Goal: Navigation & Orientation: Find specific page/section

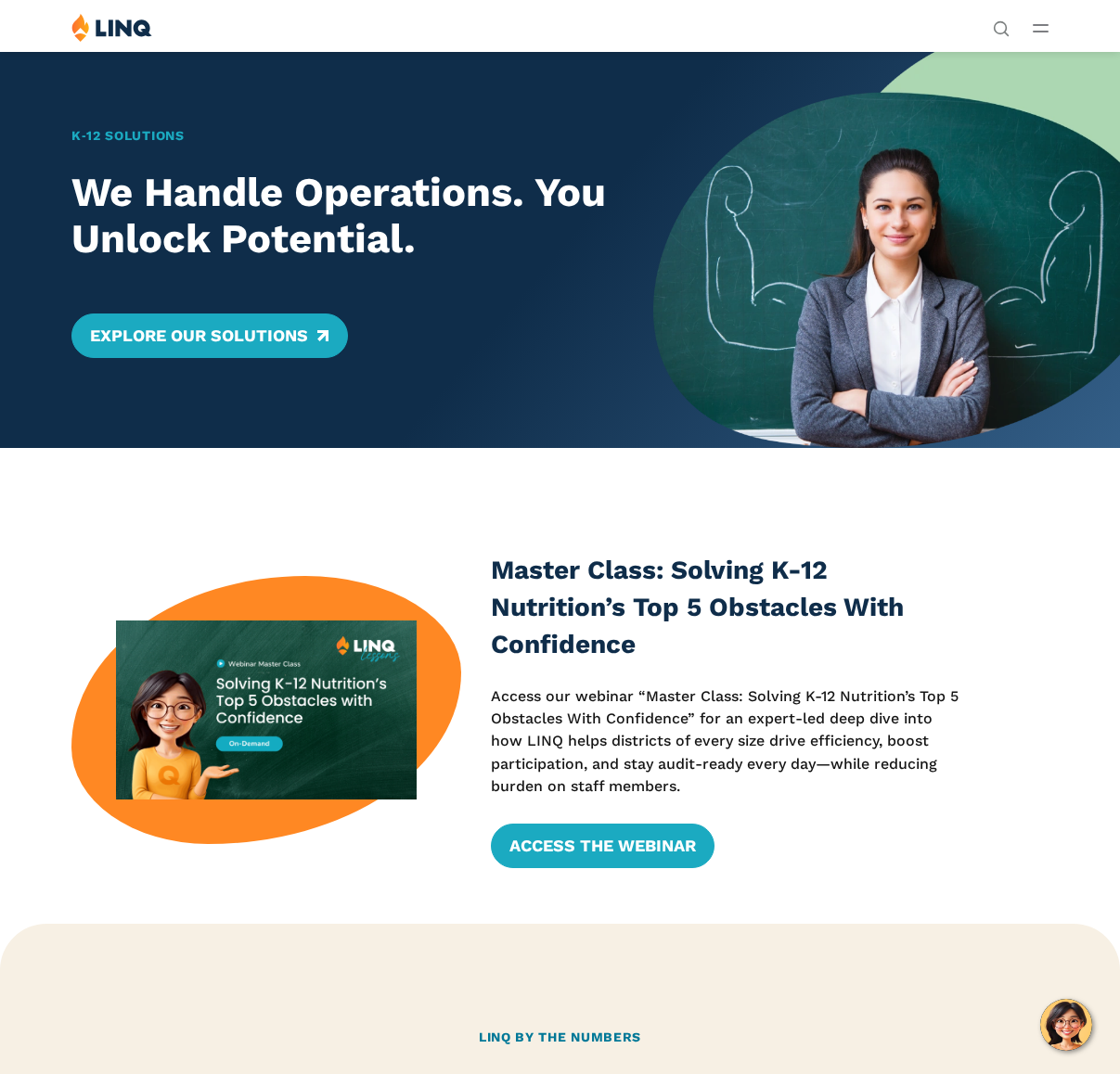
click at [174, 511] on div "Master Class: Solving K-12 Nutrition’s Top 5 Obstacles With Confidence Access o…" at bounding box center [560, 710] width 1120 height 524
click at [322, 106] on div "K‑12 Solutions We Handle Operations. You Unlock Potential. Explore Our Solutions" at bounding box center [327, 249] width 654 height 397
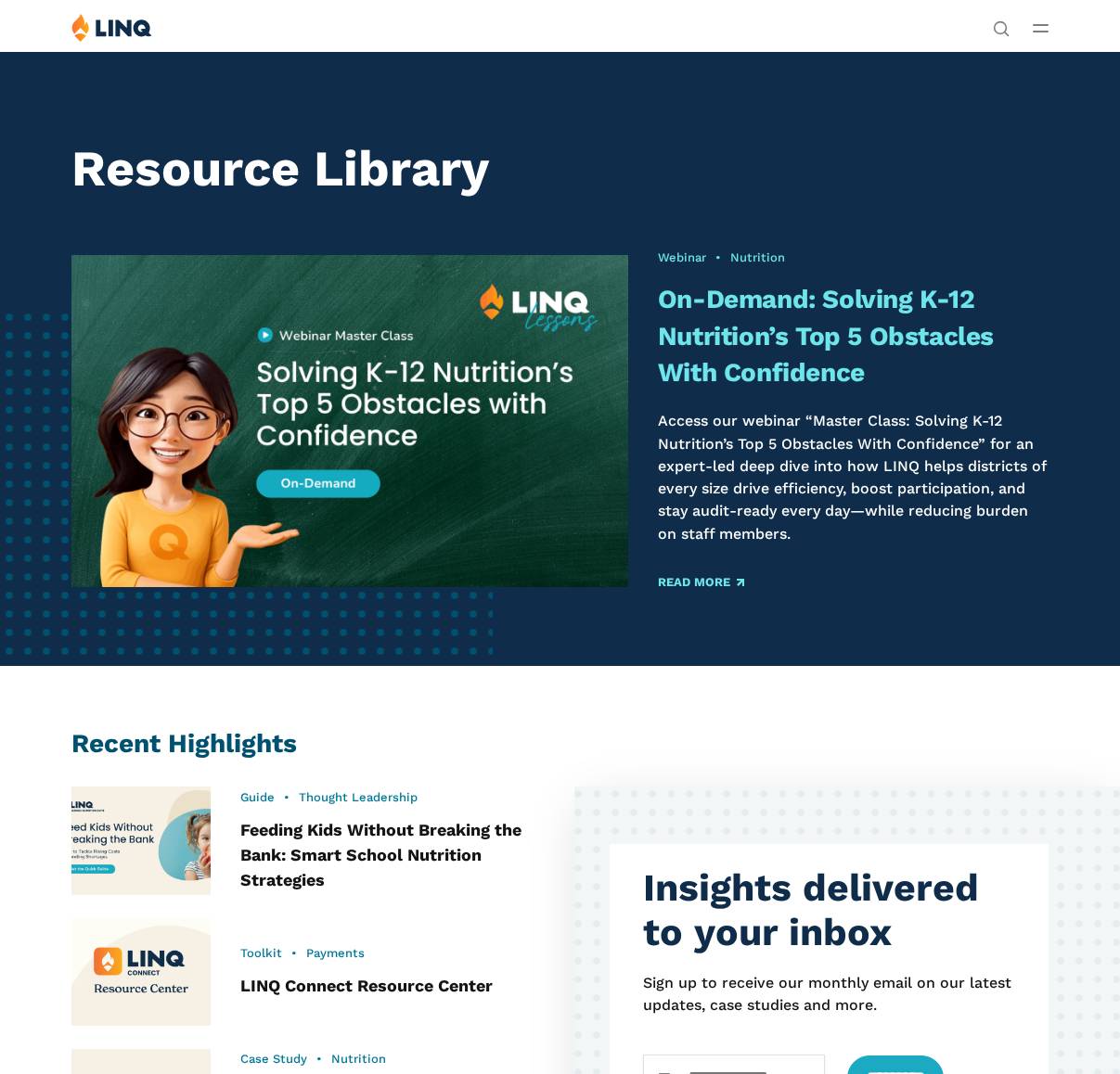
click at [1007, 456] on p "Access our webinar “Master Class: Solving K-12 Nutrition’s Top 5 Obstacles With…" at bounding box center [853, 477] width 390 height 136
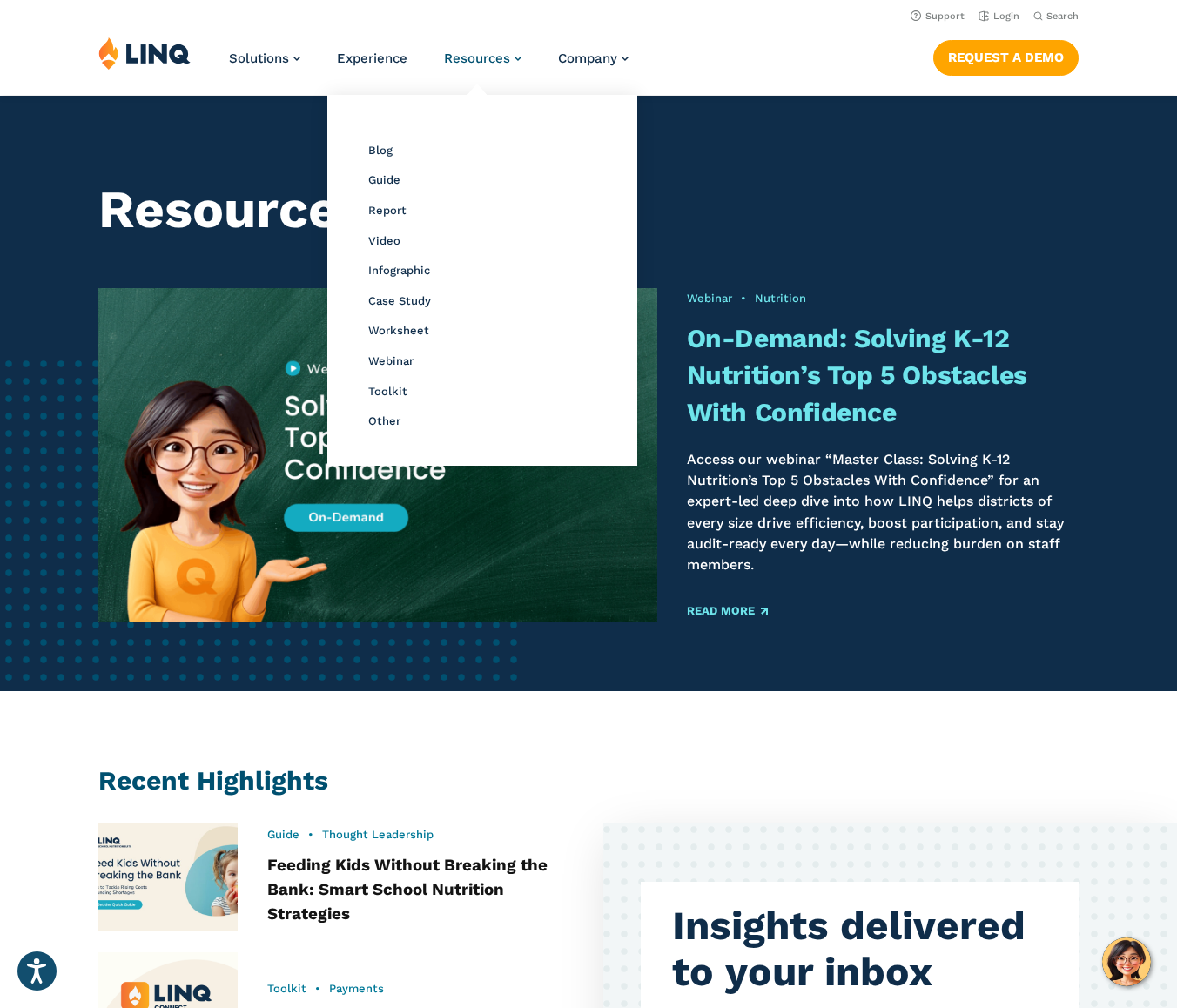
click at [483, 61] on span "Resources" at bounding box center [477, 58] width 66 height 16
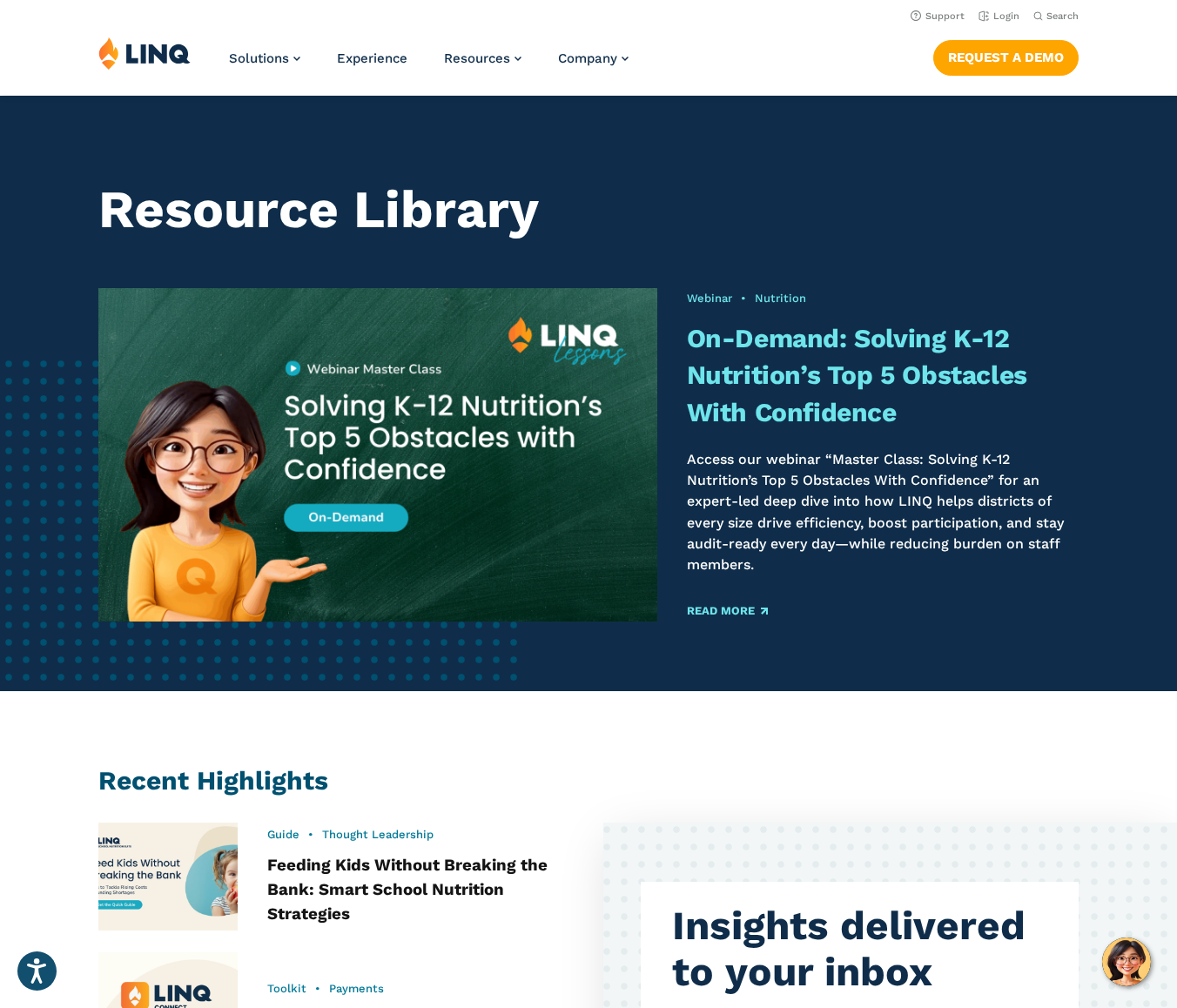
click at [159, 53] on img at bounding box center [144, 53] width 92 height 33
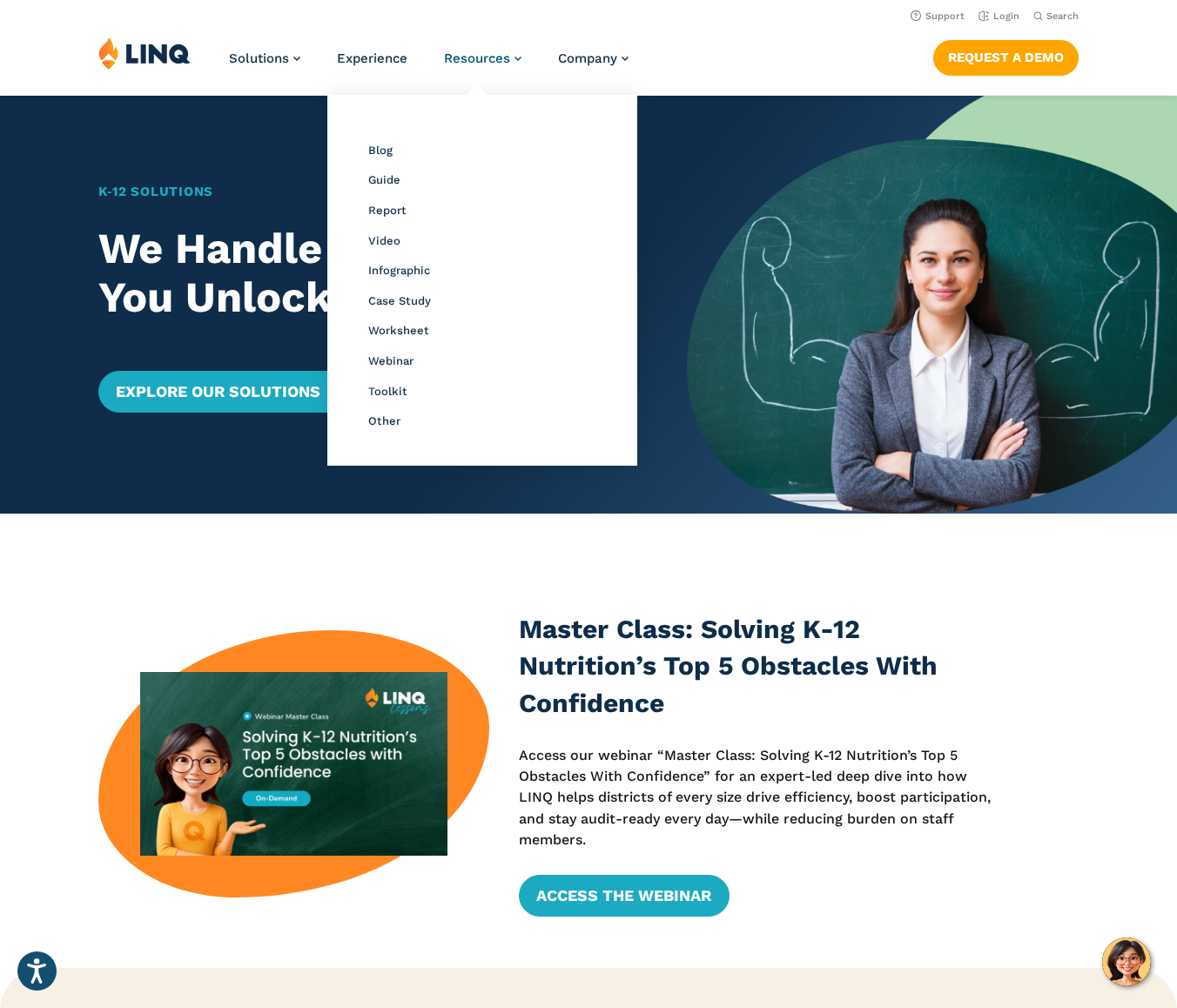
click at [464, 54] on span "Resources" at bounding box center [477, 58] width 66 height 16
